Goal: Transaction & Acquisition: Book appointment/travel/reservation

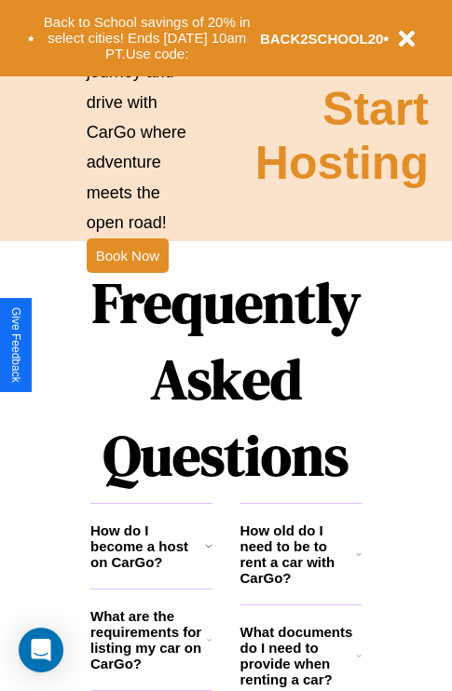
scroll to position [2256, 0]
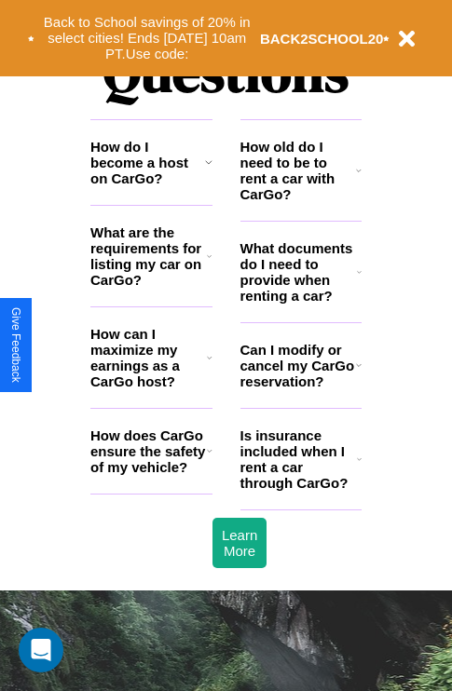
click at [358, 466] on icon at bounding box center [359, 459] width 5 height 15
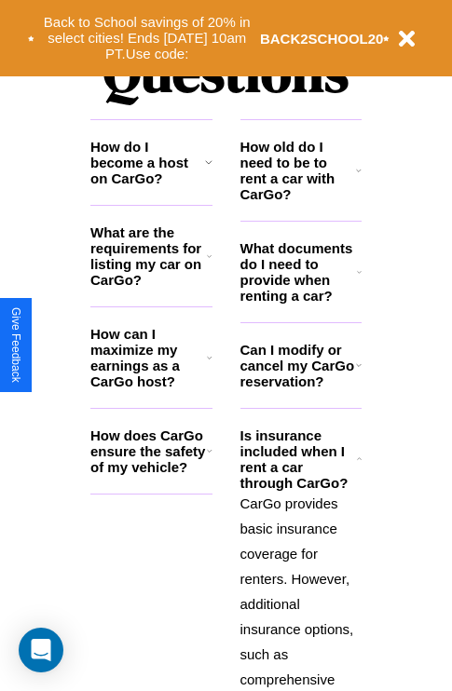
click at [151, 387] on h3 "How can I maximize my earnings as a CarGo host?" at bounding box center [148, 357] width 116 height 63
click at [358, 178] on icon at bounding box center [359, 170] width 6 height 15
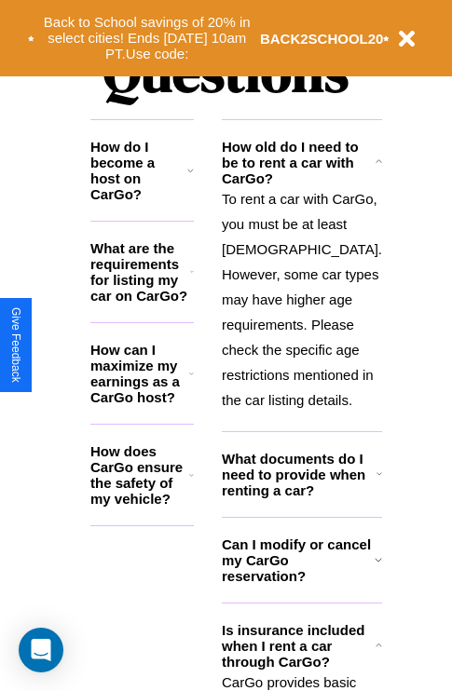
click at [194, 381] on icon at bounding box center [191, 373] width 5 height 15
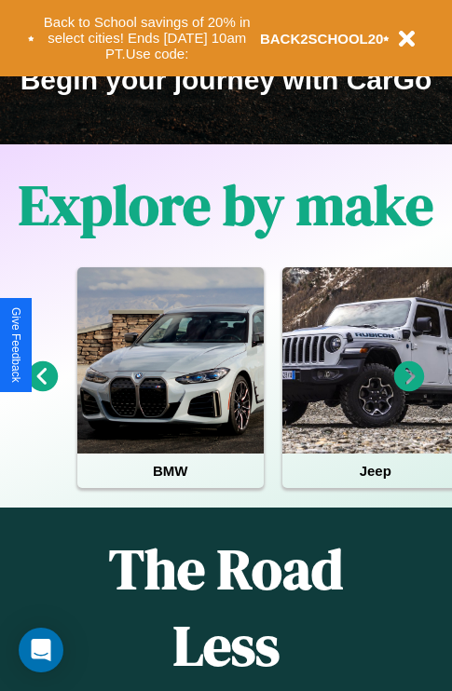
scroll to position [287, 0]
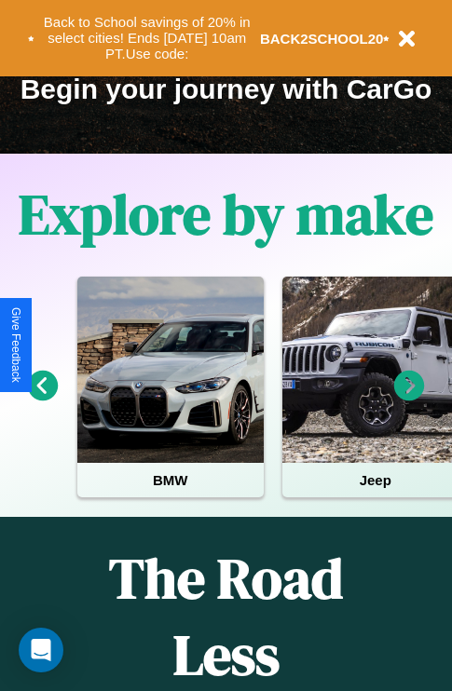
click at [42, 399] on icon at bounding box center [43, 386] width 31 height 31
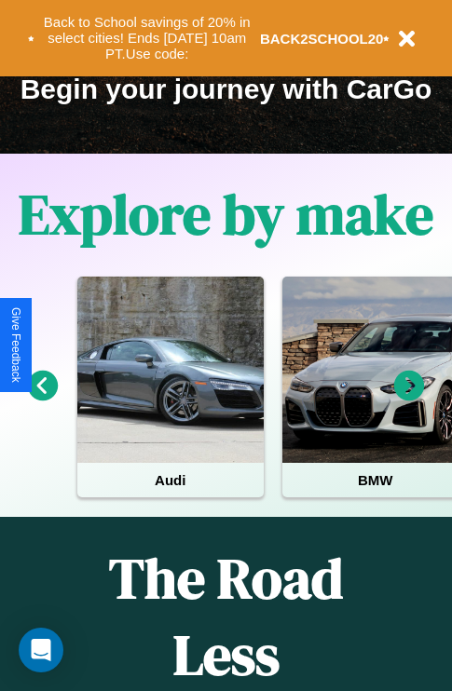
click at [42, 399] on icon at bounding box center [43, 386] width 31 height 31
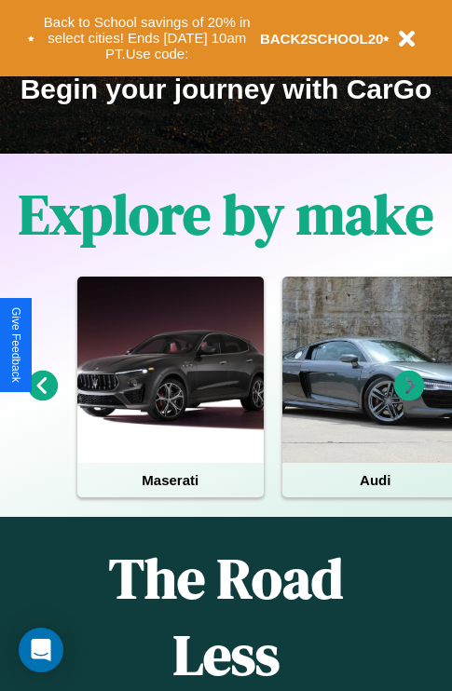
click at [409, 399] on icon at bounding box center [409, 386] width 31 height 31
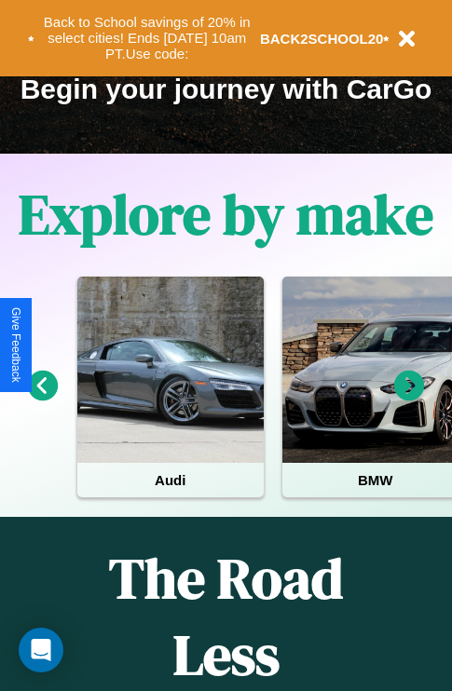
click at [42, 399] on icon at bounding box center [43, 386] width 31 height 31
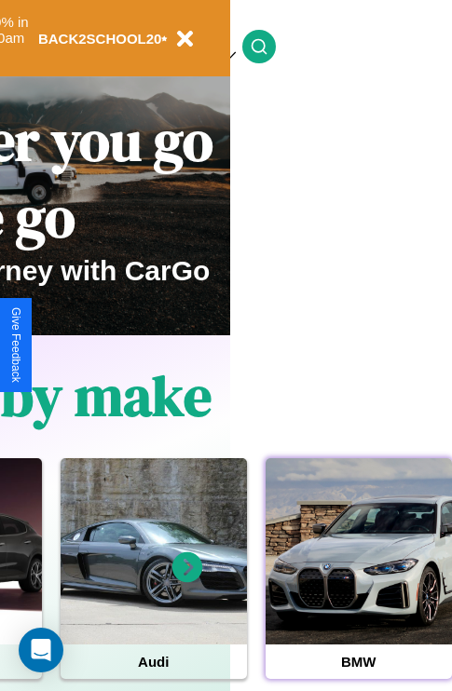
click at [358, 580] on div at bounding box center [358, 551] width 186 height 186
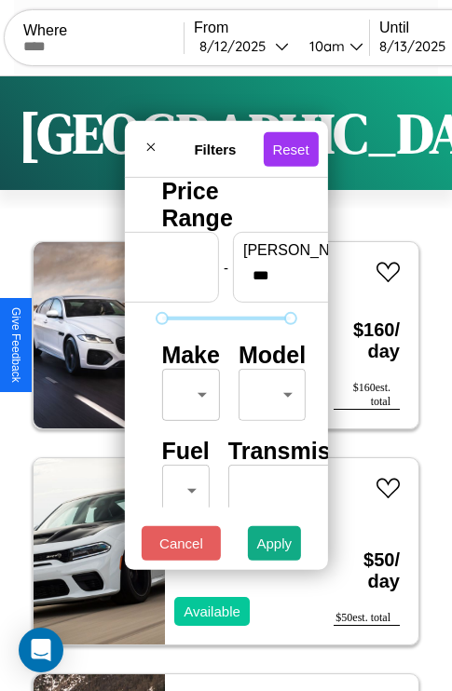
scroll to position [151, 0]
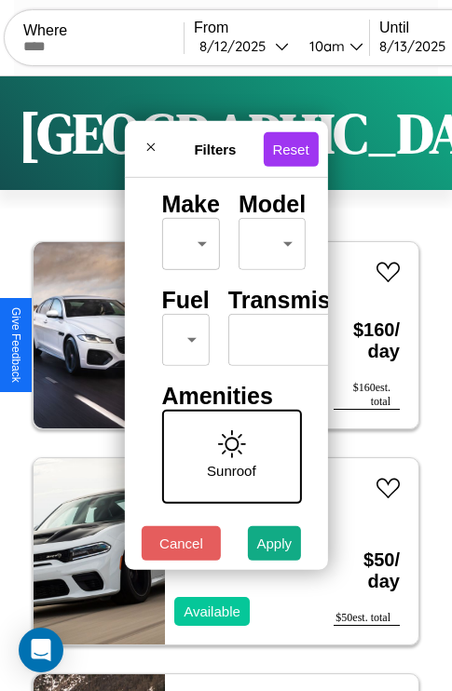
click at [182, 335] on body "CarGo Where From 8 / 12 / 2025 10am Until 8 / 13 / 2025 10am Become a Host Logi…" at bounding box center [226, 384] width 452 height 768
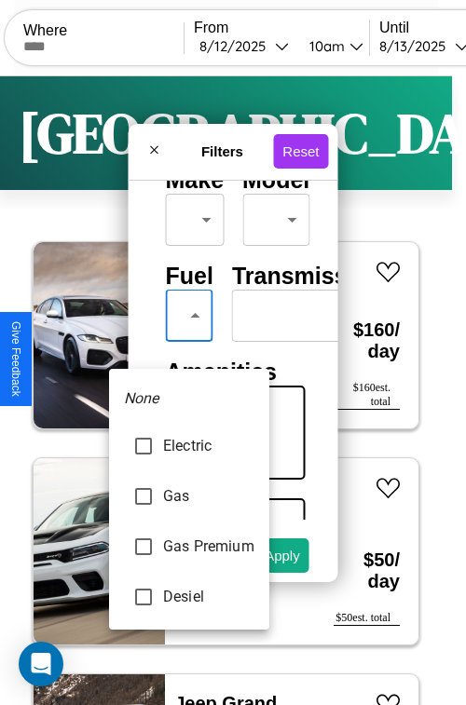
type input "********"
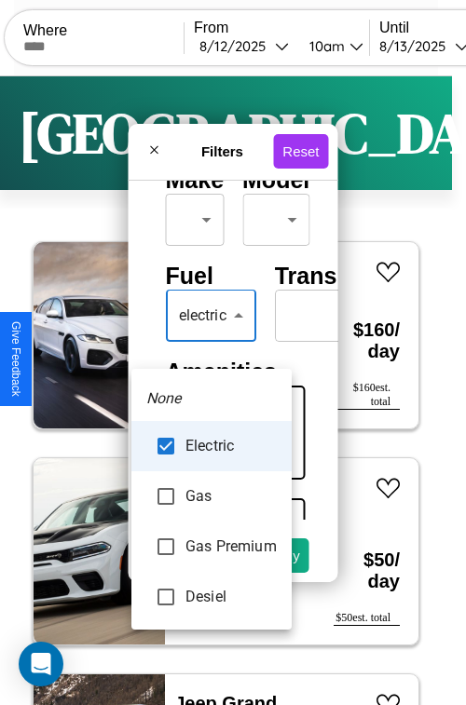
click at [211, 343] on div at bounding box center [233, 352] width 466 height 705
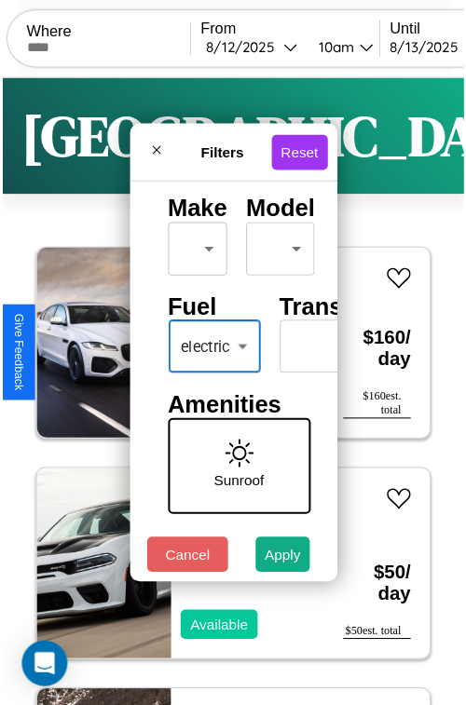
scroll to position [55, 0]
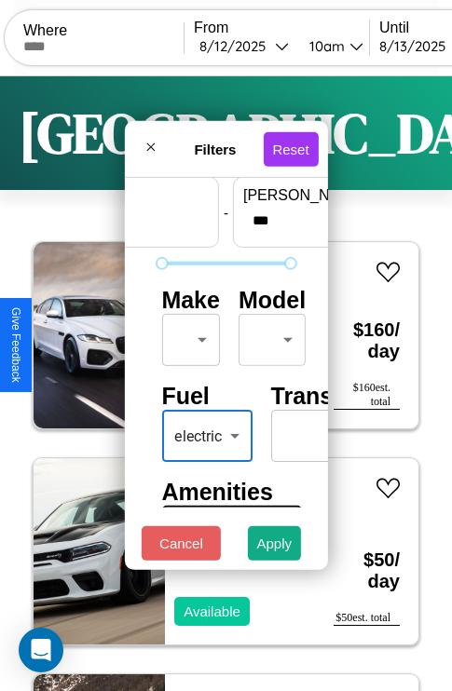
click at [187, 335] on body "CarGo Where From 8 / 12 / 2025 10am Until 8 / 13 / 2025 10am Become a Host Logi…" at bounding box center [226, 384] width 452 height 768
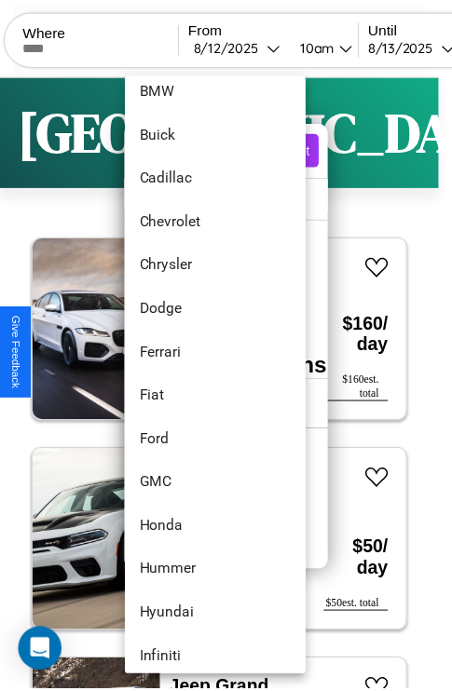
scroll to position [393, 0]
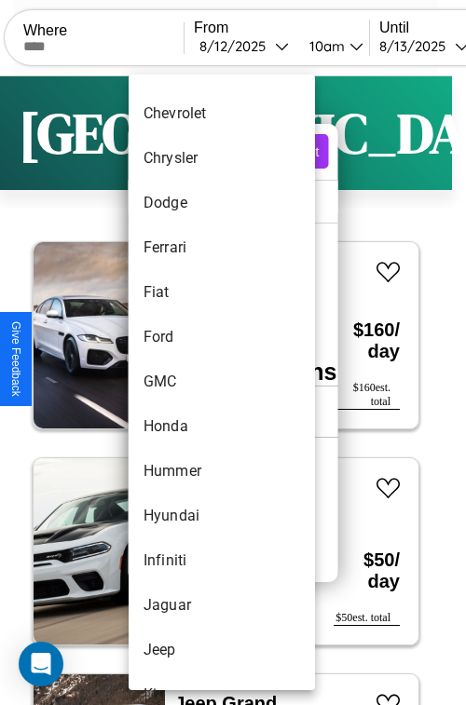
click at [186, 382] on li "GMC" at bounding box center [221, 381] width 186 height 45
type input "***"
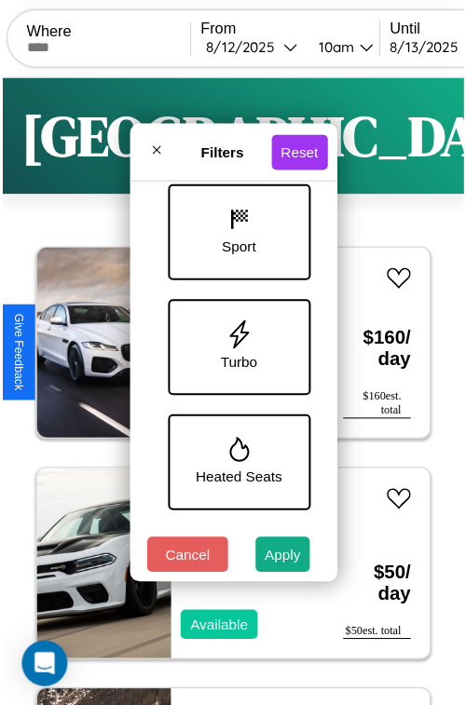
scroll to position [831, 0]
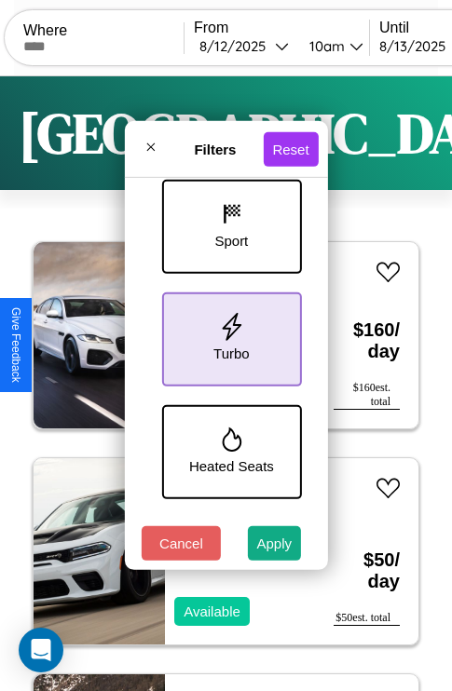
click at [228, 335] on icon at bounding box center [231, 327] width 28 height 28
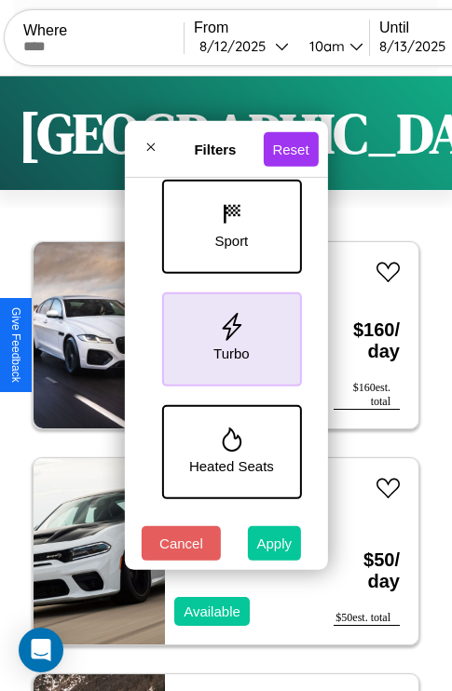
click at [275, 547] on button "Apply" at bounding box center [275, 543] width 54 height 34
